Goal: Communication & Community: Participate in discussion

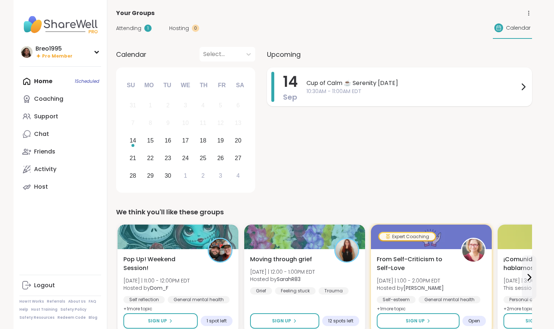
click at [332, 76] on div "Cup of Calm ☕ Serenity [DATE] 10:30AM - 11:00AM EDT" at bounding box center [416, 87] width 221 height 30
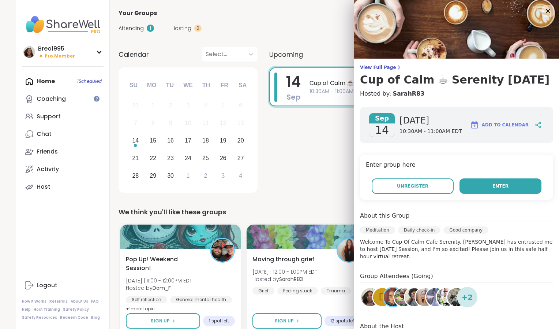
click at [478, 184] on button "Enter" at bounding box center [501, 185] width 82 height 15
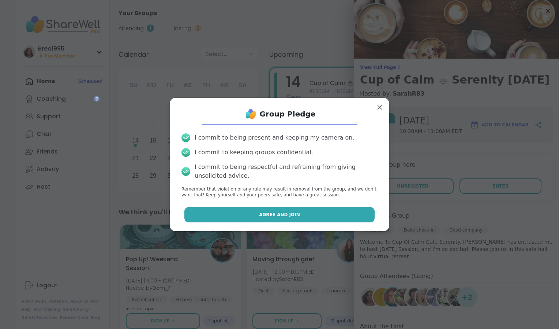
click at [238, 217] on button "Agree and Join" at bounding box center [279, 214] width 191 height 15
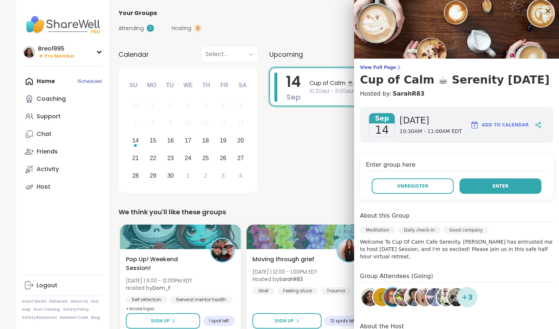
click at [493, 188] on span "Enter" at bounding box center [501, 186] width 16 height 7
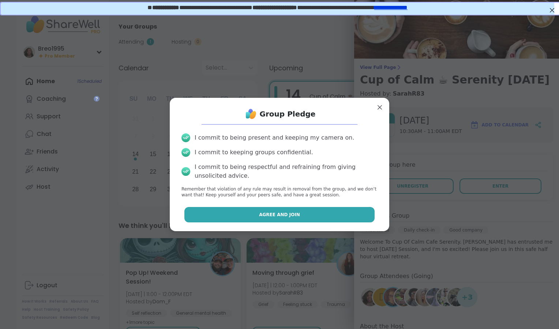
click at [291, 214] on span "Agree and Join" at bounding box center [279, 214] width 41 height 7
